Goal: Task Accomplishment & Management: Manage account settings

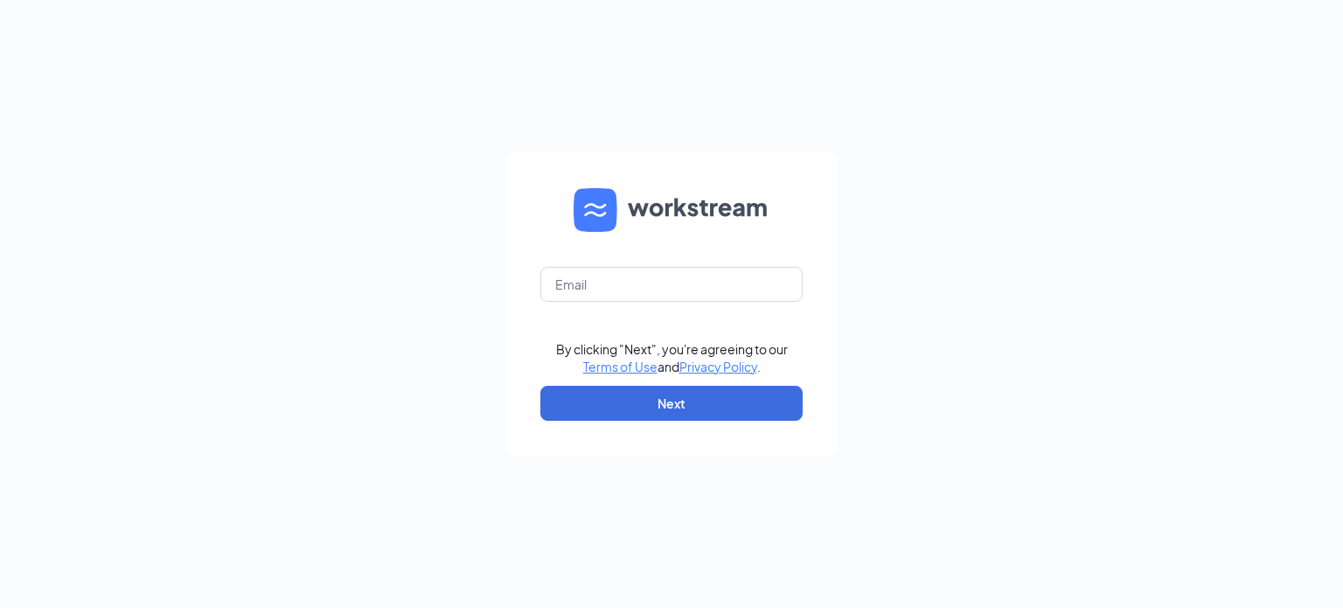
click at [592, 244] on form "By clicking "Next", you're agreeing to our Terms of Use and Privacy Policy . Ne…" at bounding box center [671, 304] width 332 height 302
click at [624, 288] on input "text" at bounding box center [671, 284] width 262 height 35
type input "[EMAIL_ADDRESS][DOMAIN_NAME]"
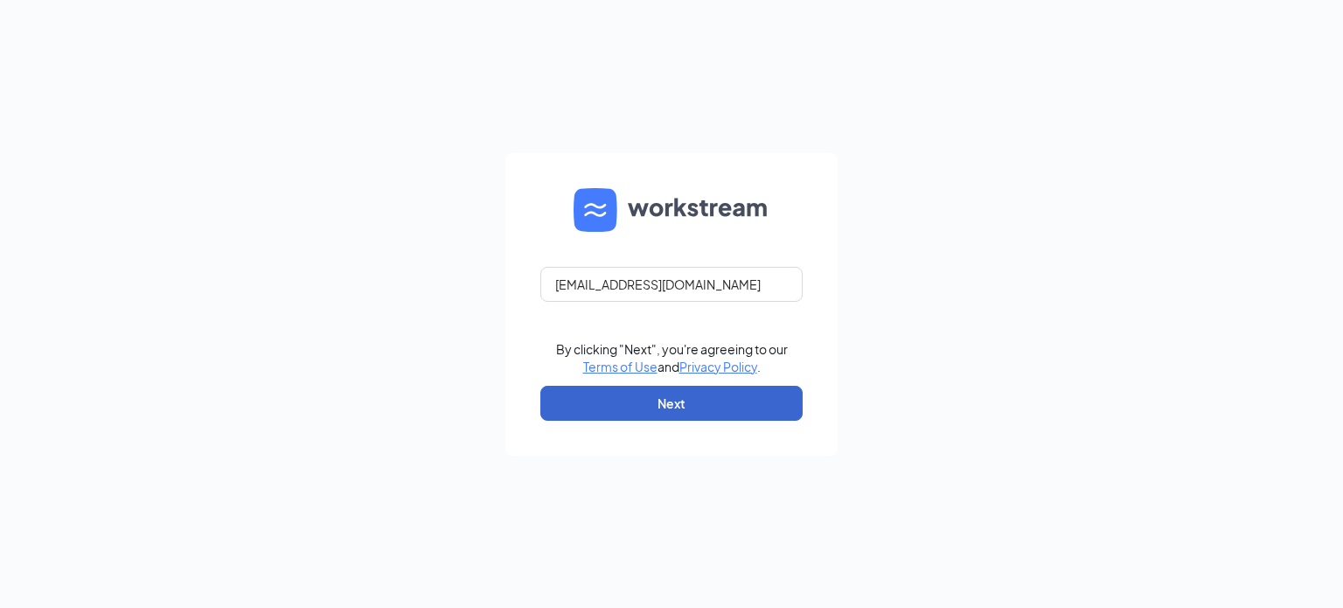
drag, startPoint x: 697, startPoint y: 441, endPoint x: 694, endPoint y: 408, distance: 33.3
click at [697, 441] on form "[EMAIL_ADDRESS][DOMAIN_NAME] By clicking "Next", you're agreeing to our Terms o…" at bounding box center [671, 304] width 332 height 302
click at [697, 406] on button "Next" at bounding box center [671, 403] width 262 height 35
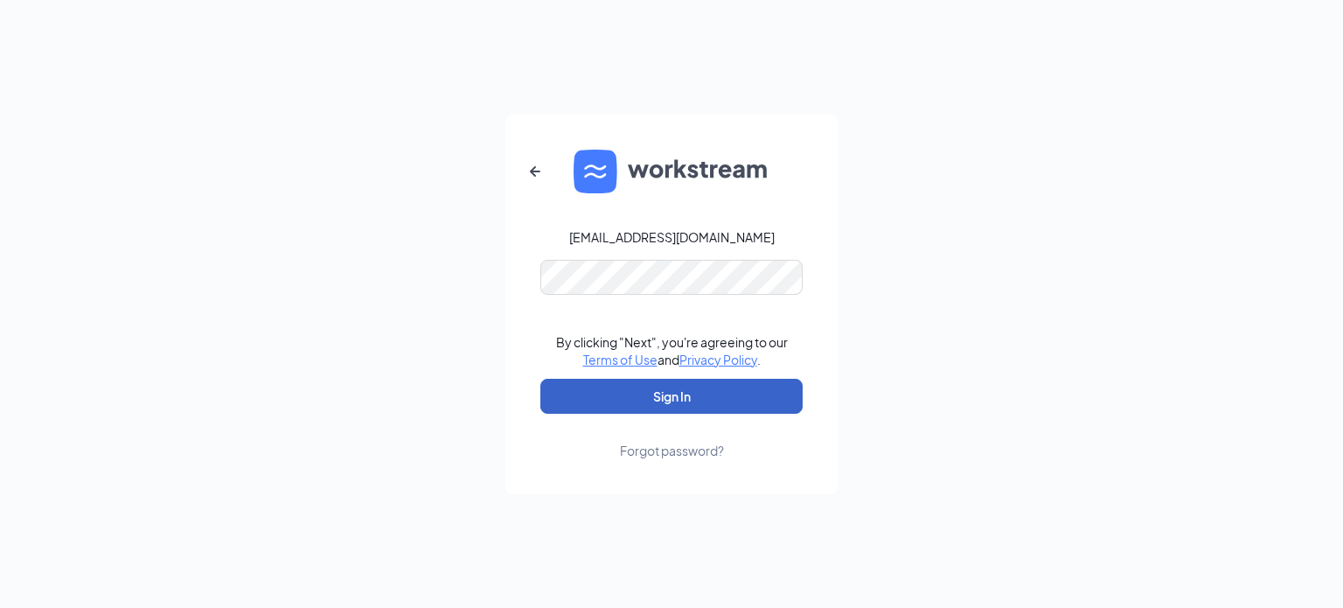
click at [686, 387] on button "Sign In" at bounding box center [671, 396] width 262 height 35
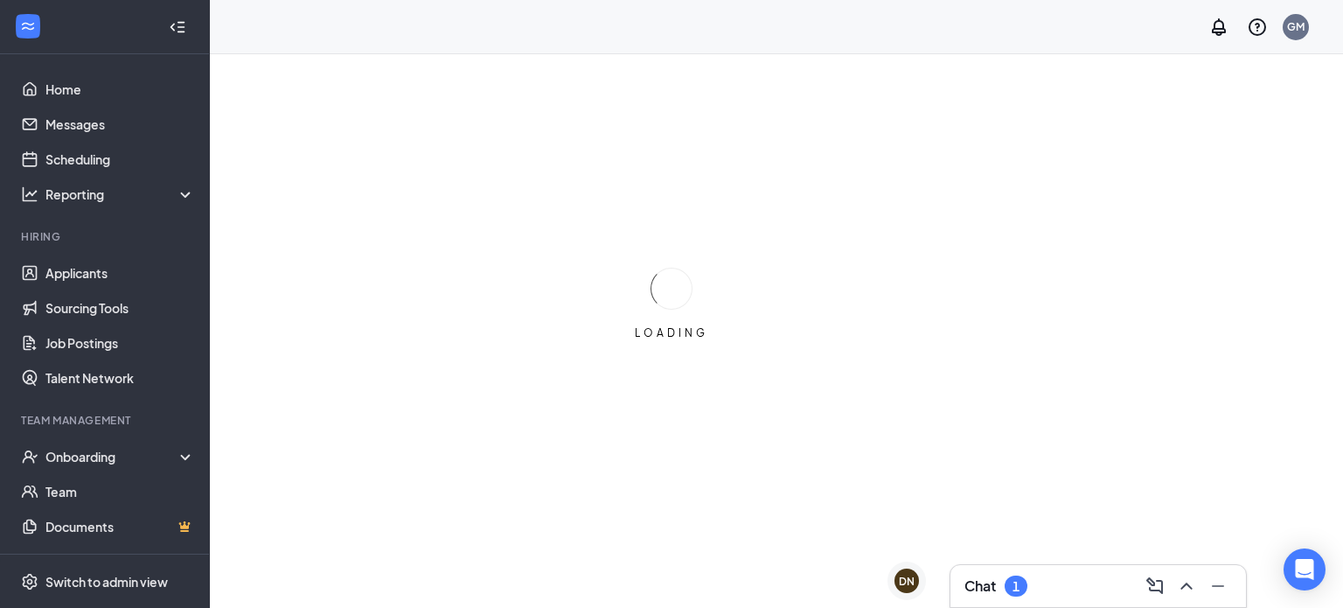
click at [1052, 588] on div "Chat 1" at bounding box center [1097, 586] width 267 height 28
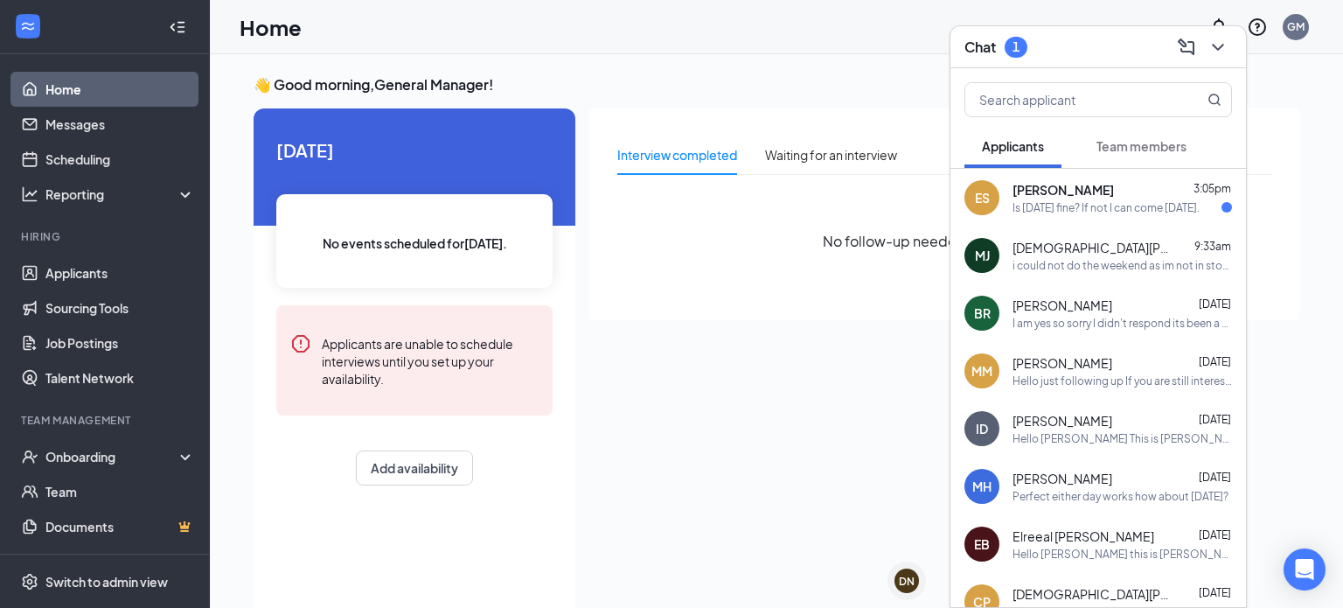
click at [1145, 205] on div "Is [DATE] fine? If not I can come [DATE]." at bounding box center [1105, 207] width 187 height 15
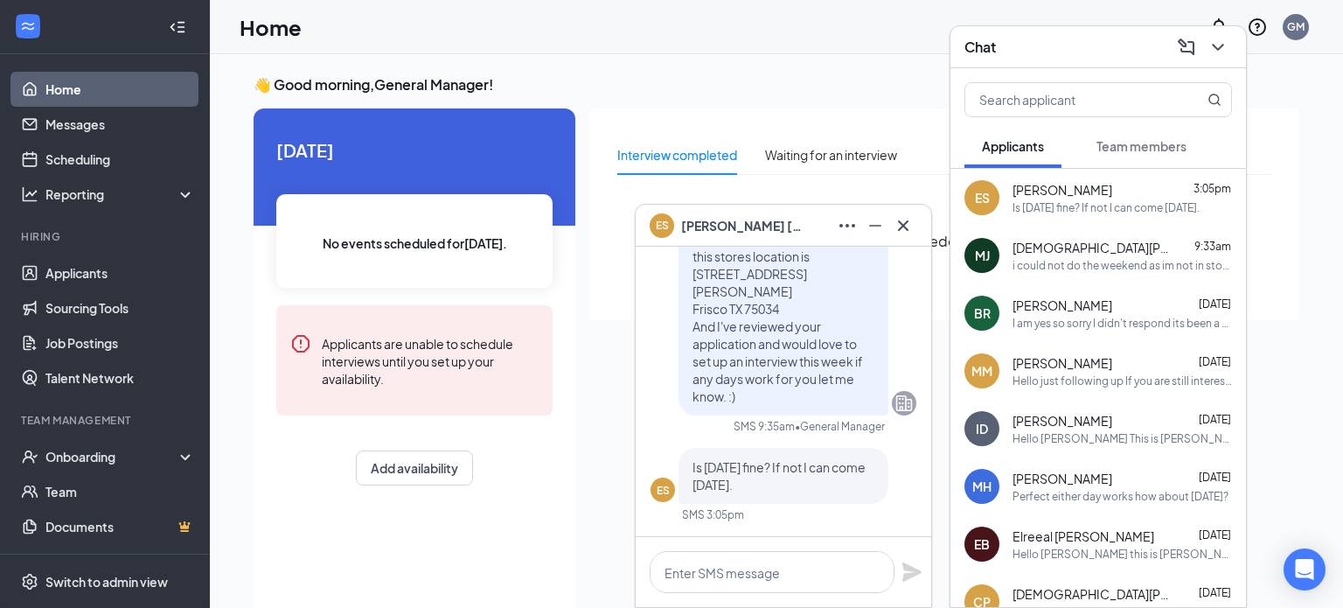
click at [769, 227] on div "ES [PERSON_NAME]" at bounding box center [782, 226] width 267 height 28
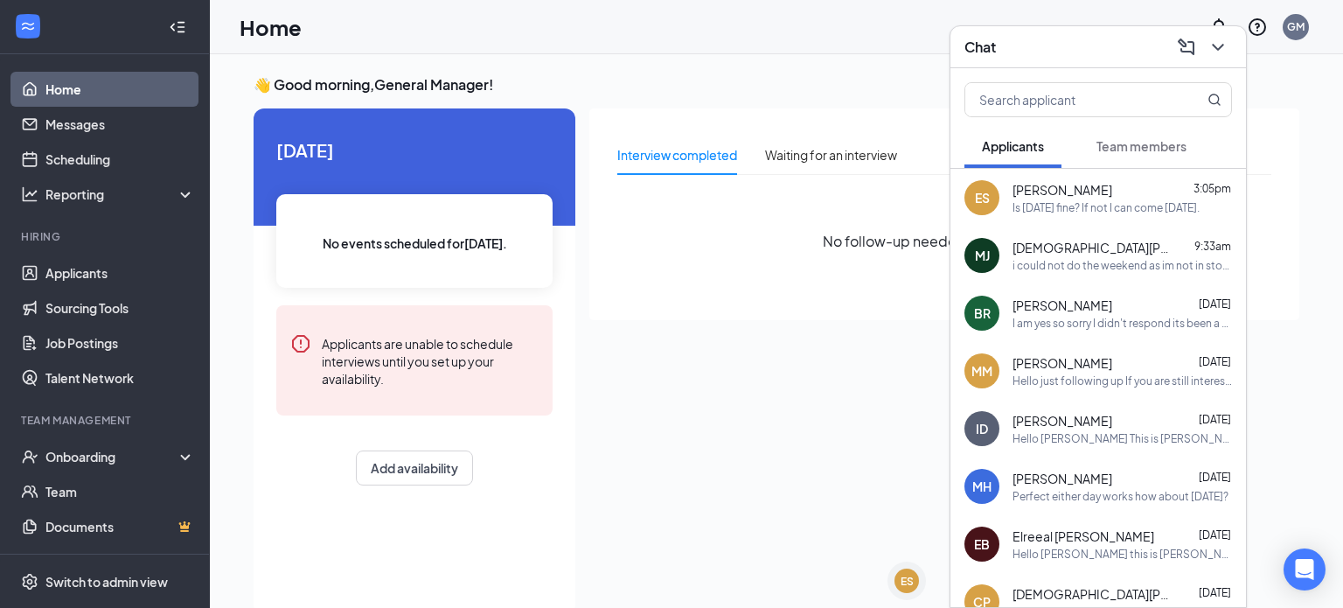
click at [1108, 256] on div "Messiah Jelani 9:33am i could not do the weekend as im not in store i apologize" at bounding box center [1121, 256] width 219 height 34
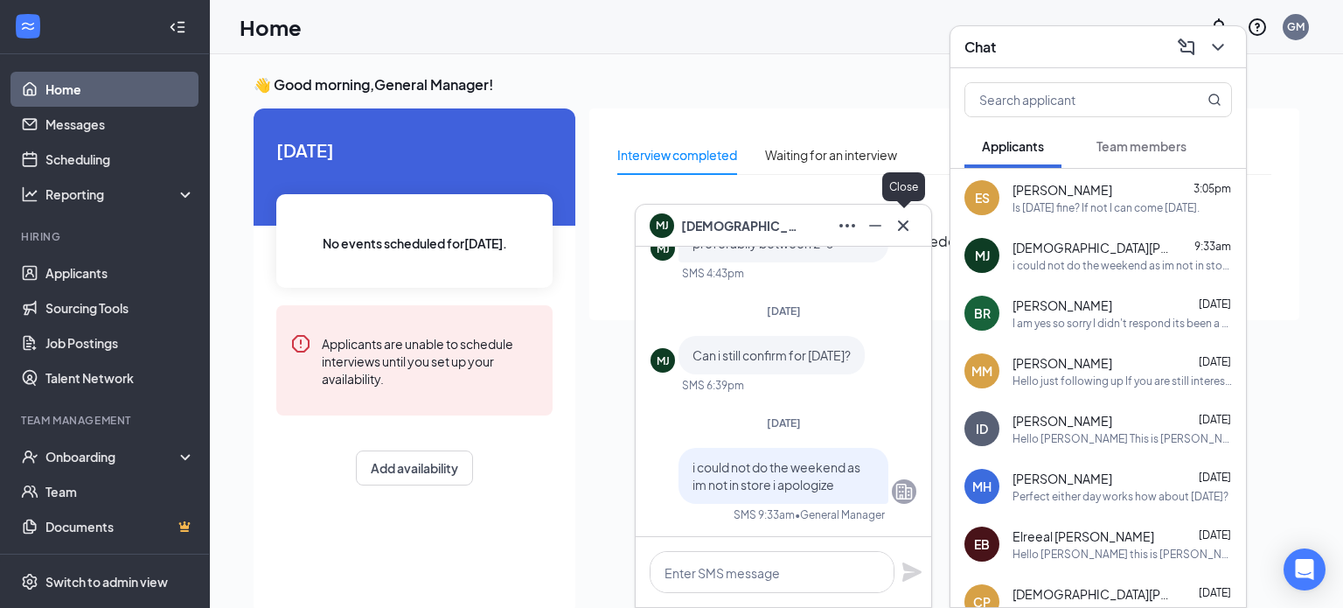
click at [894, 205] on div "Close" at bounding box center [903, 190] width 43 height 36
click at [913, 227] on icon "Cross" at bounding box center [903, 225] width 21 height 21
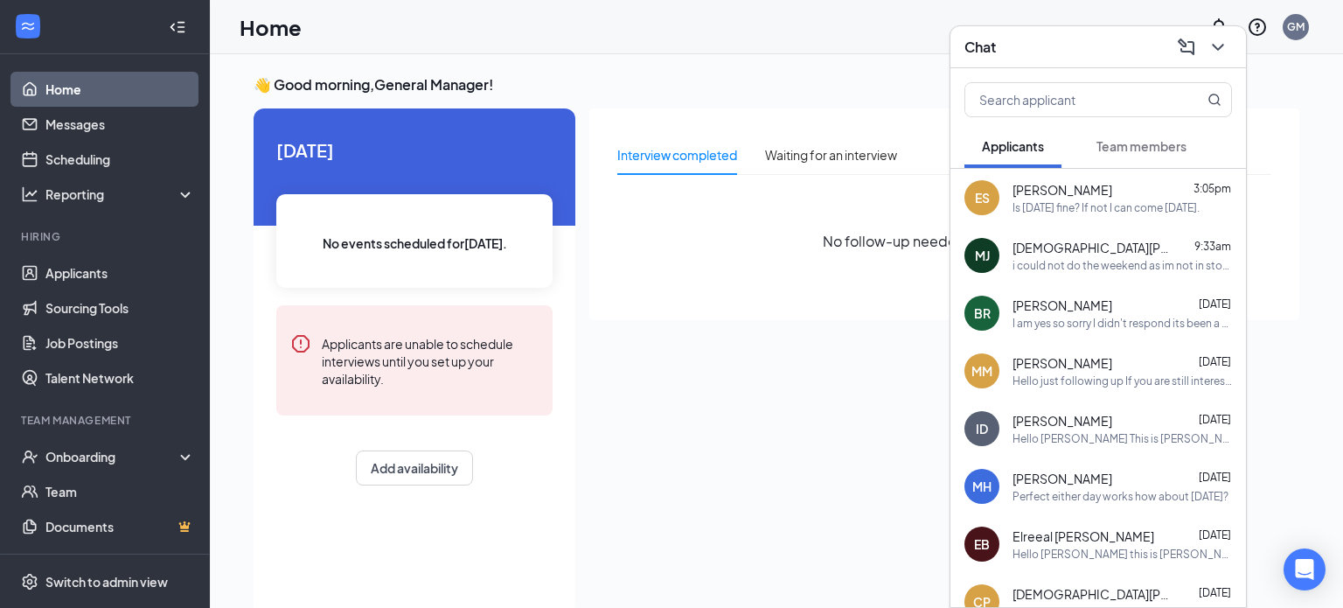
click at [1156, 339] on div "BR Bailey Rhode Sep 11 I am yes so sorry I didn't respond its been a busy week …" at bounding box center [1097, 313] width 295 height 58
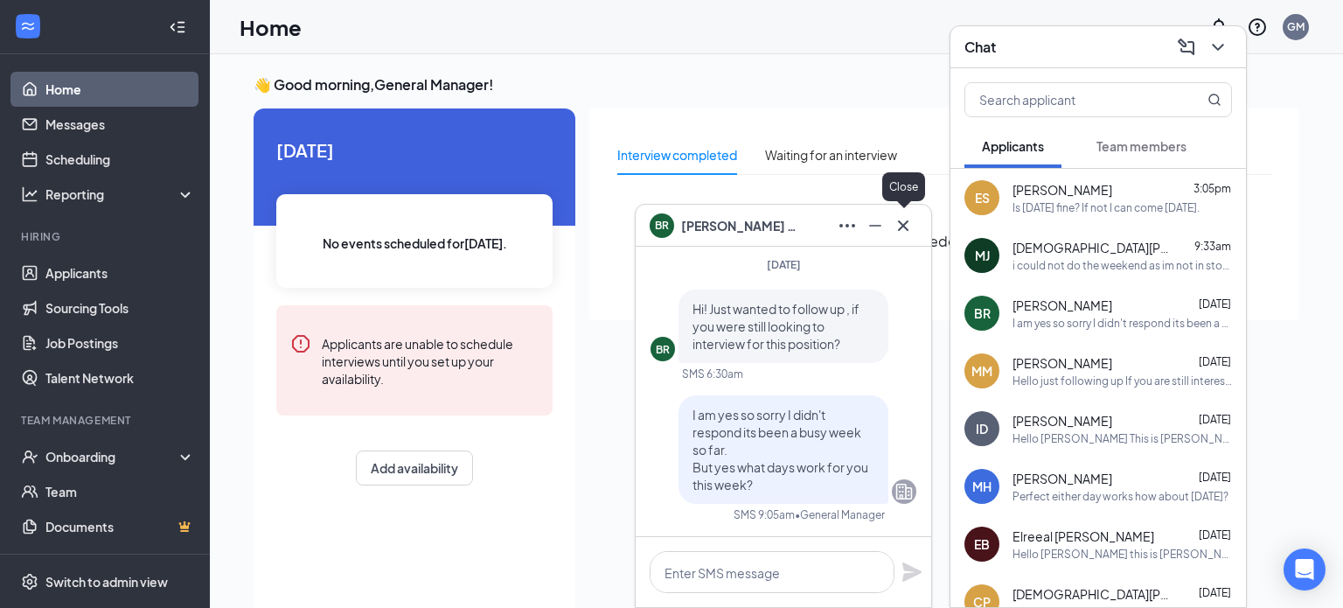
click at [903, 230] on icon "Cross" at bounding box center [903, 225] width 21 height 21
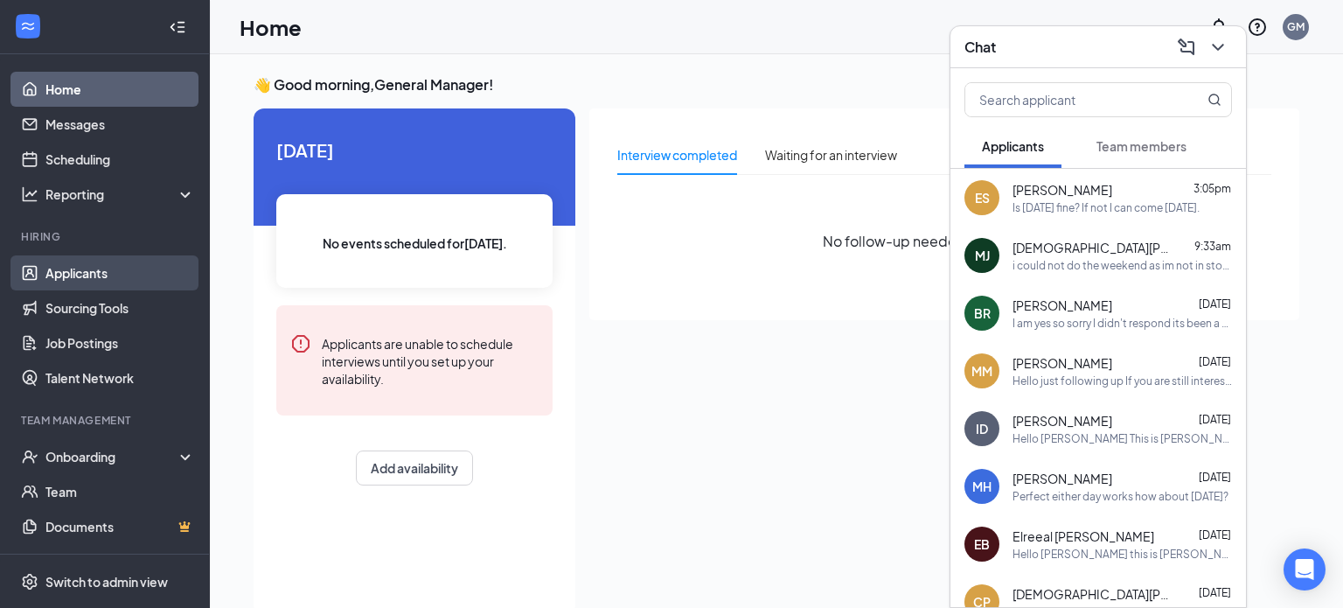
click at [122, 270] on link "Applicants" at bounding box center [119, 272] width 149 height 35
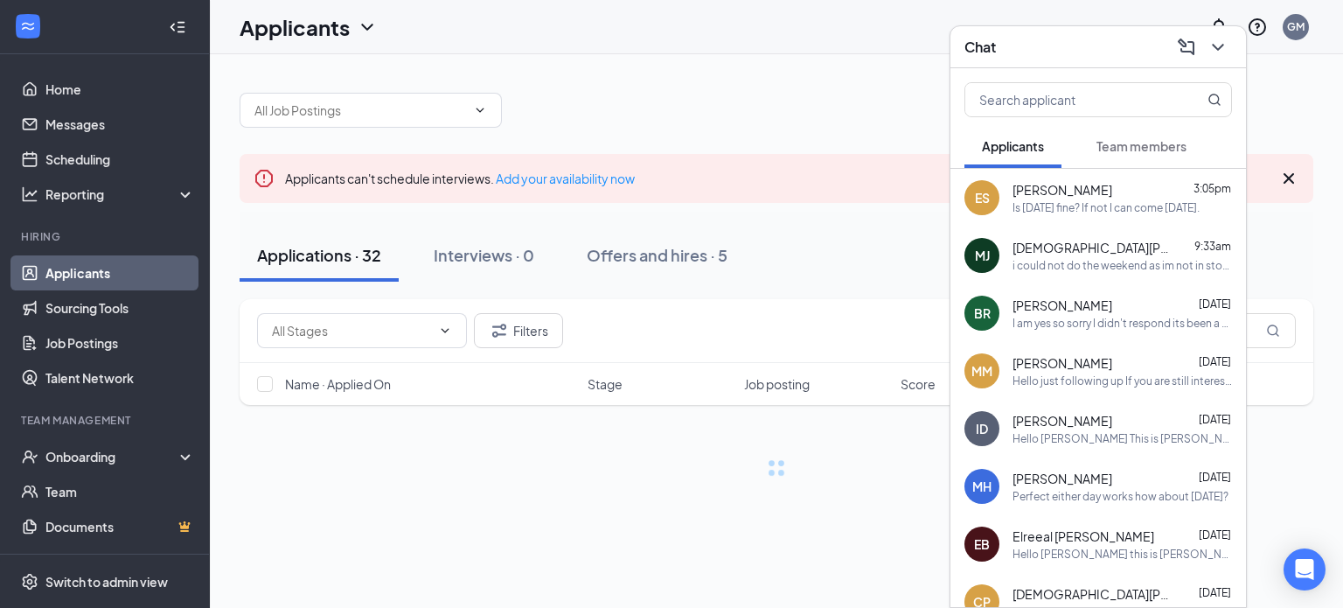
click at [1104, 38] on div "Chat" at bounding box center [1097, 46] width 267 height 27
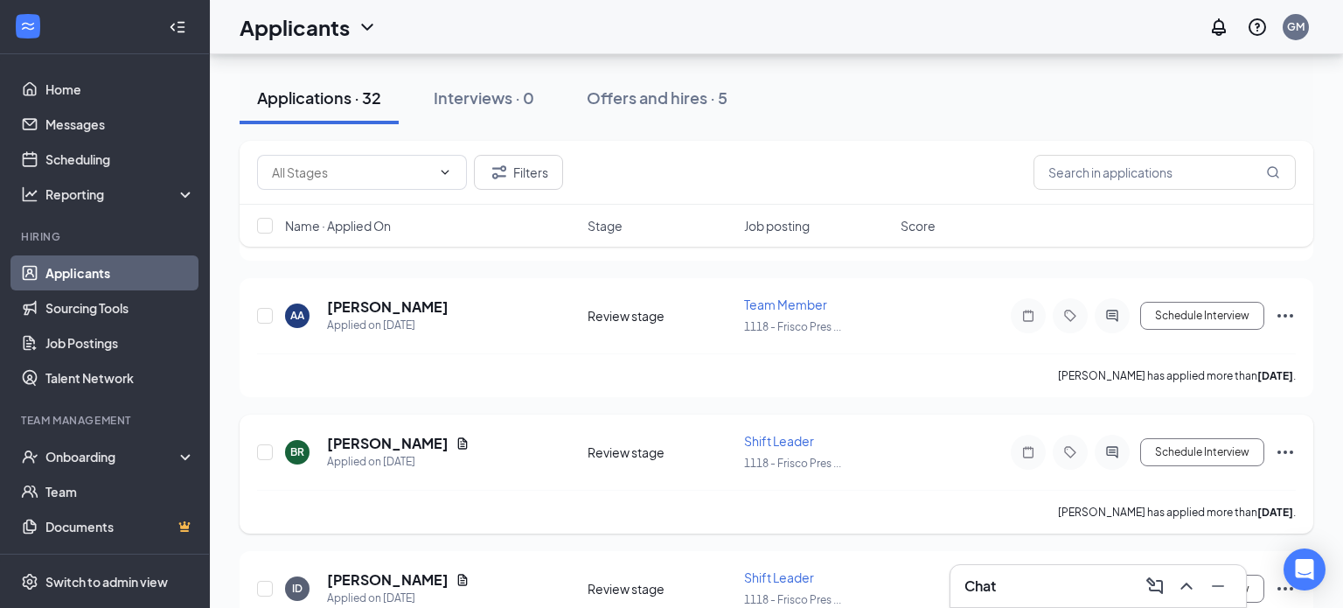
scroll to position [462, 0]
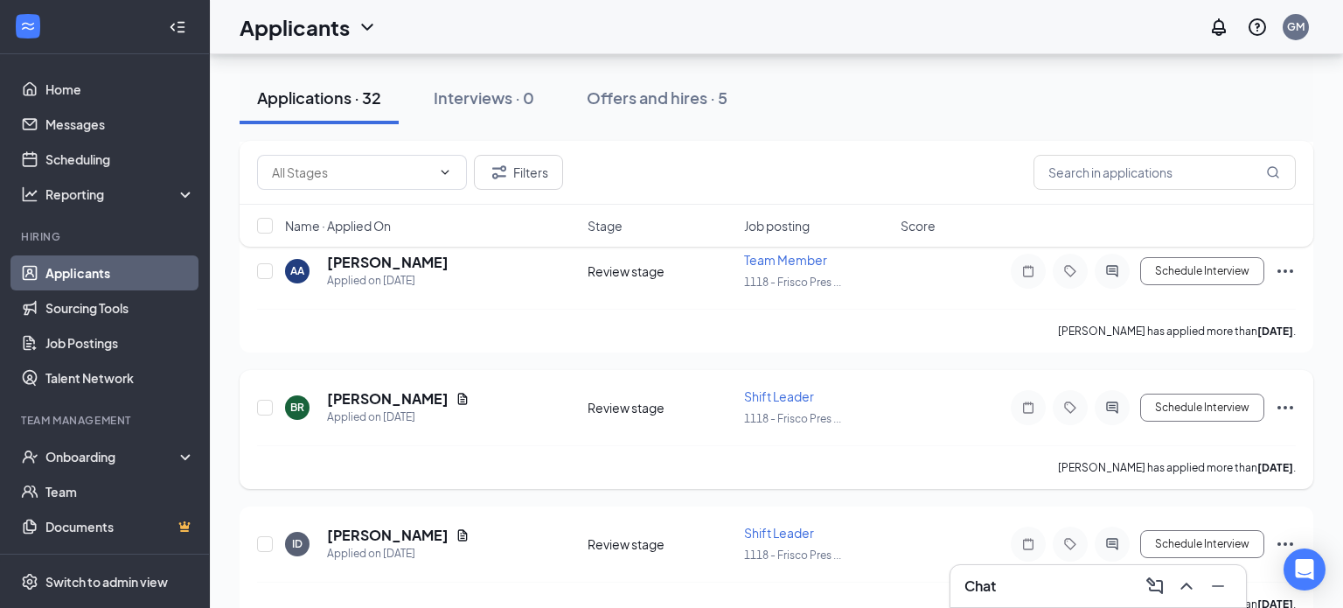
drag, startPoint x: 413, startPoint y: 390, endPoint x: 427, endPoint y: 387, distance: 13.4
click at [415, 390] on h5 "Bailey Rhode" at bounding box center [388, 398] width 122 height 19
click at [455, 394] on icon "Document" at bounding box center [462, 399] width 14 height 14
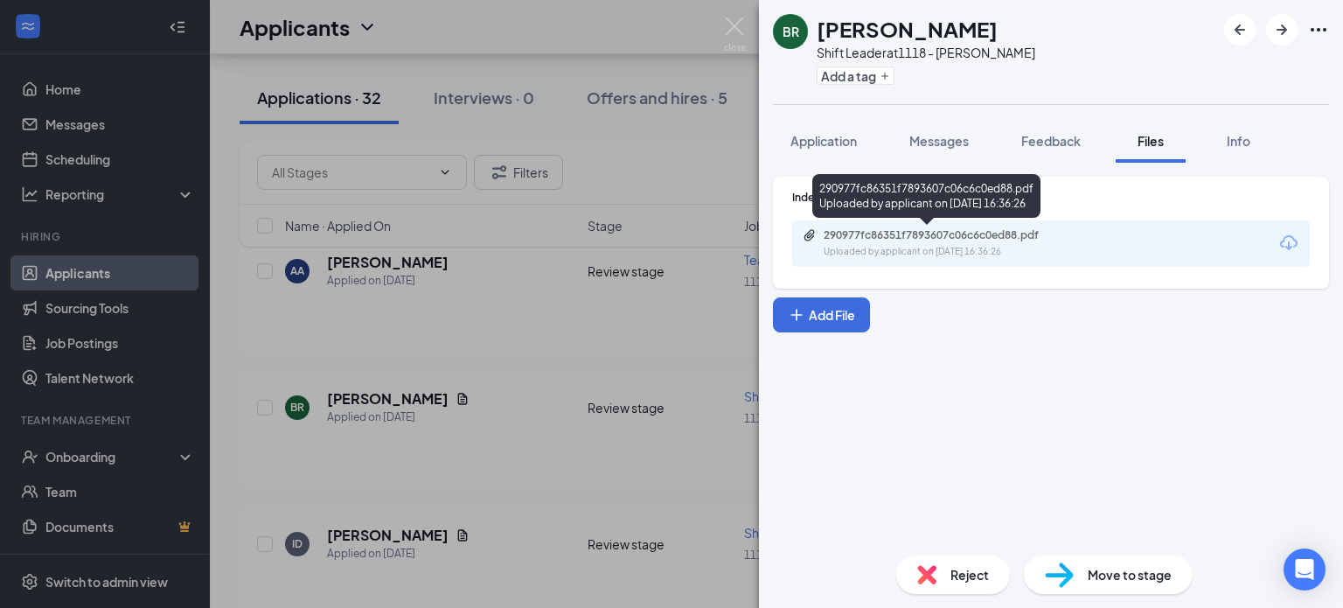
click at [977, 236] on div "290977fc86351f7893607c06c6c0ed88.pdf" at bounding box center [945, 235] width 245 height 14
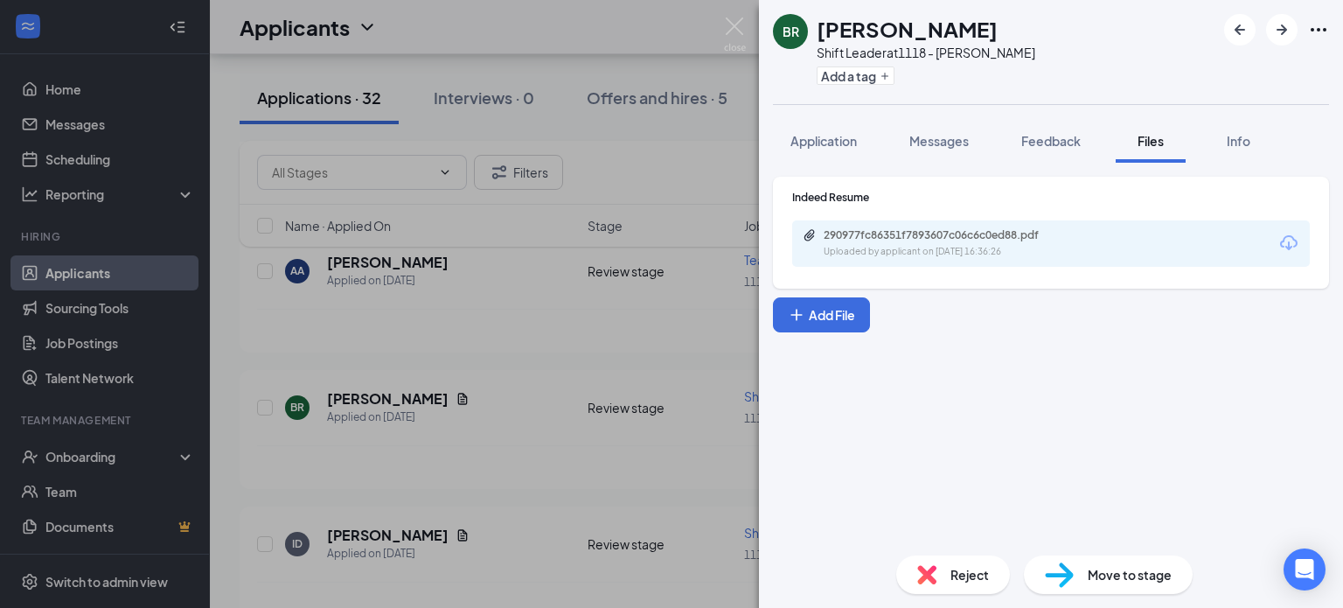
click at [428, 218] on div "BR Bailey Rhode Shift Leader at 1118 - Frisco Preston Add a tag Application Mes…" at bounding box center [671, 304] width 1343 height 608
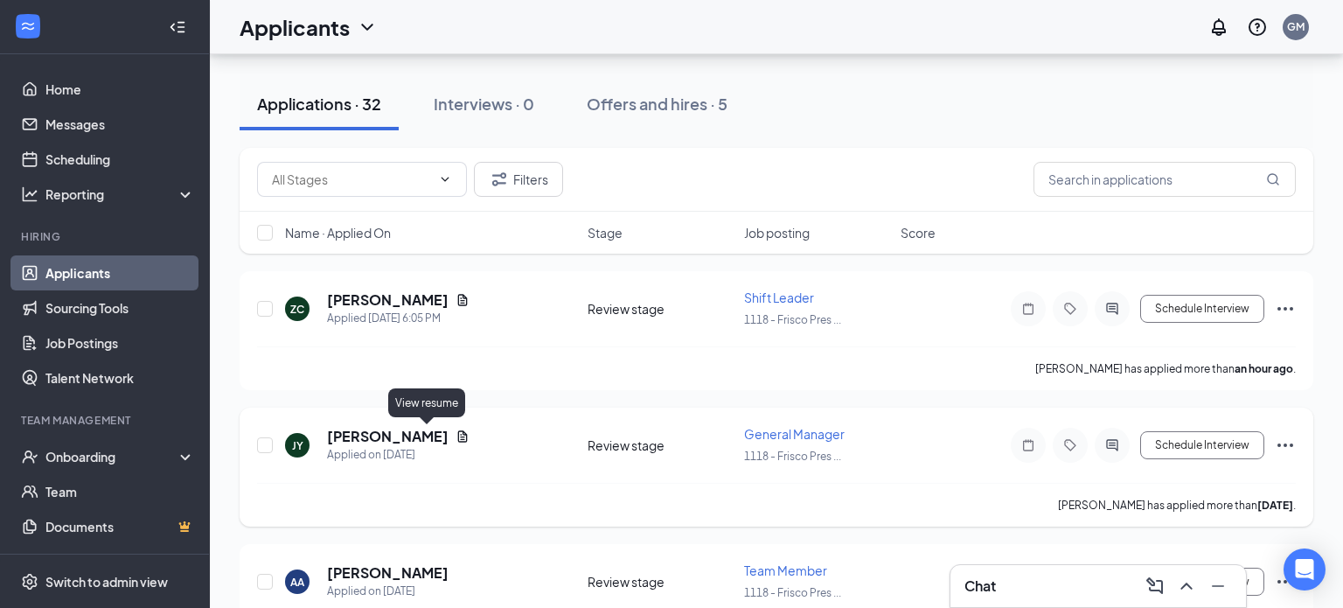
scroll to position [66, 0]
